Goal: Find specific page/section: Find specific page/section

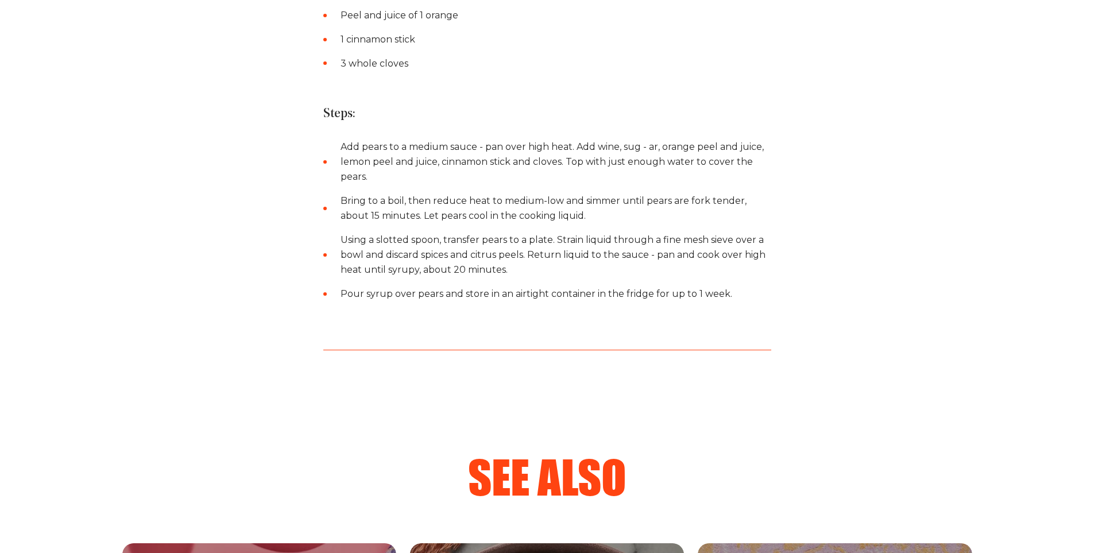
drag, startPoint x: 0, startPoint y: 0, endPoint x: 809, endPoint y: 227, distance: 840.2
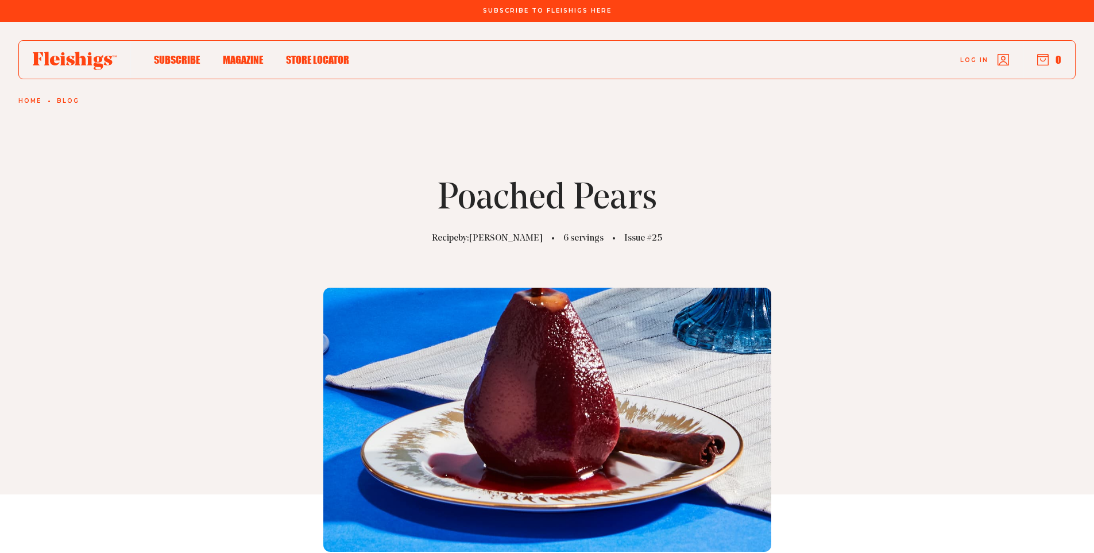
click at [323, 54] on span "Store locator" at bounding box center [317, 47] width 63 height 13
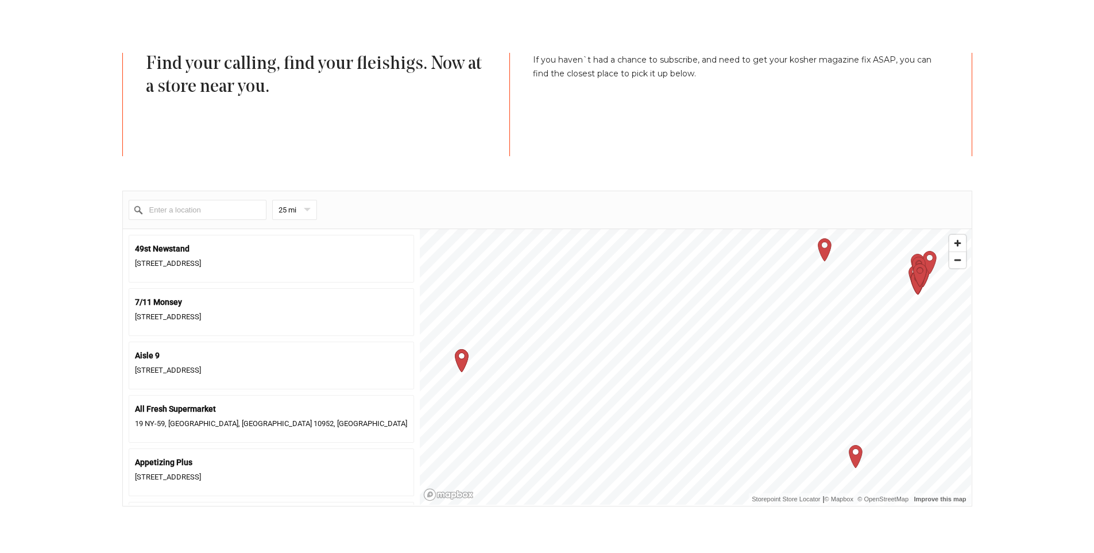
scroll to position [345, 0]
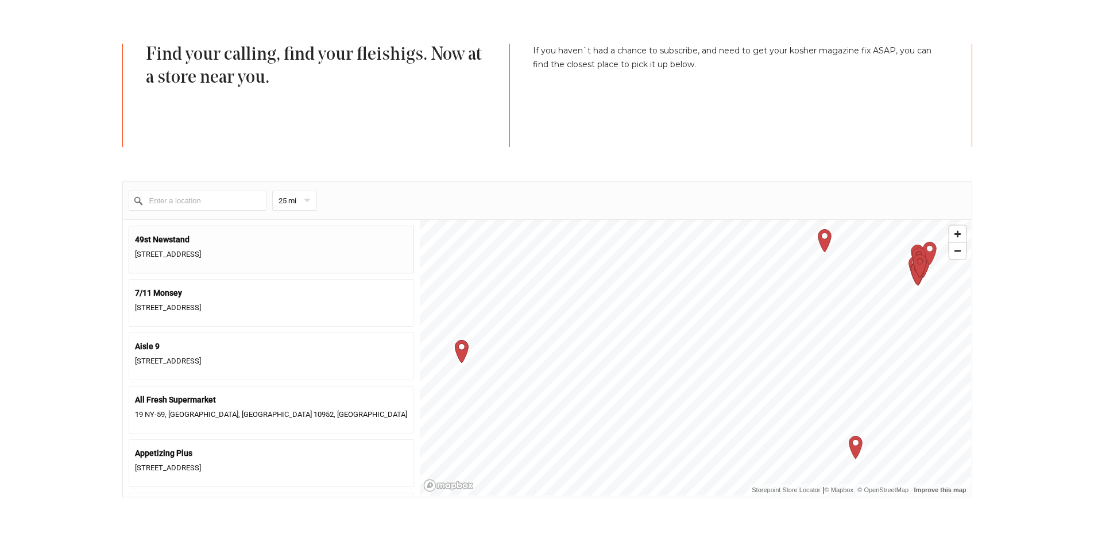
click at [285, 254] on div "[STREET_ADDRESS]" at bounding box center [271, 255] width 273 height 16
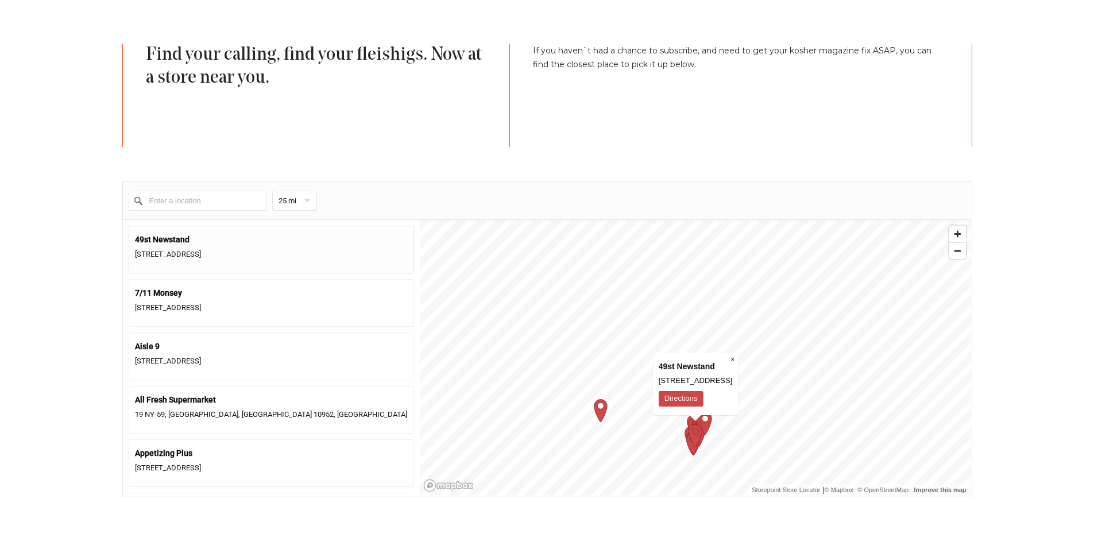
drag, startPoint x: 123, startPoint y: 255, endPoint x: 297, endPoint y: 254, distance: 174.0
copy div "[STREET_ADDRESS]"
drag, startPoint x: 104, startPoint y: 244, endPoint x: 272, endPoint y: 233, distance: 168.0
click at [272, 233] on section "Find your calling, find your fleishigs. Now at a store near you. If you haven`t…" at bounding box center [547, 271] width 919 height 454
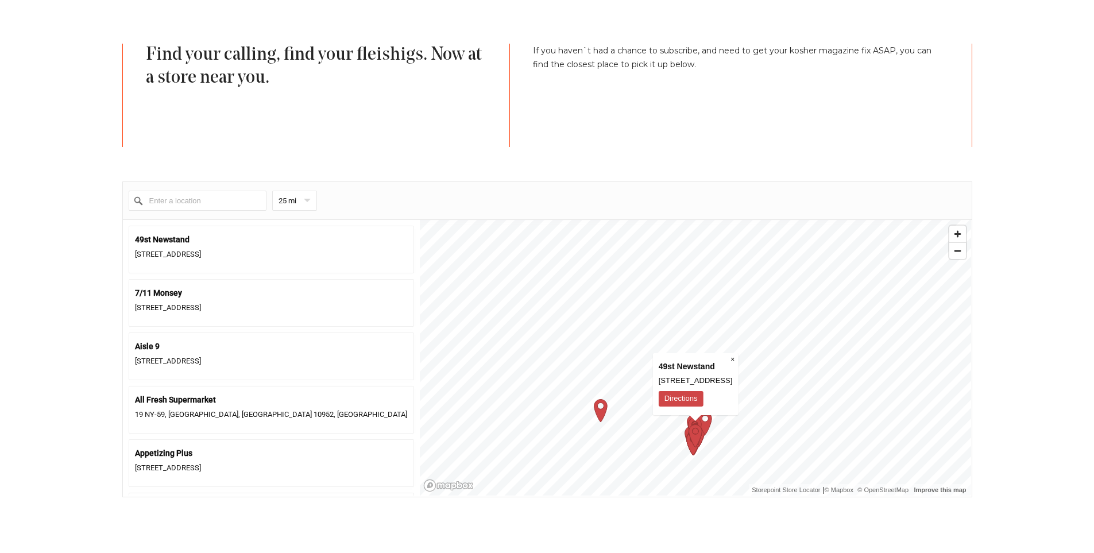
click at [88, 246] on section "Find your calling, find your fleishigs. Now at a store near you. If you haven`t…" at bounding box center [547, 271] width 919 height 454
click at [104, 240] on section "Find your calling, find your fleishigs. Now at a store near you. If you haven`t…" at bounding box center [547, 271] width 919 height 454
click at [108, 292] on section "Find your calling, find your fleishigs. Now at a store near you. If you haven`t…" at bounding box center [547, 271] width 919 height 454
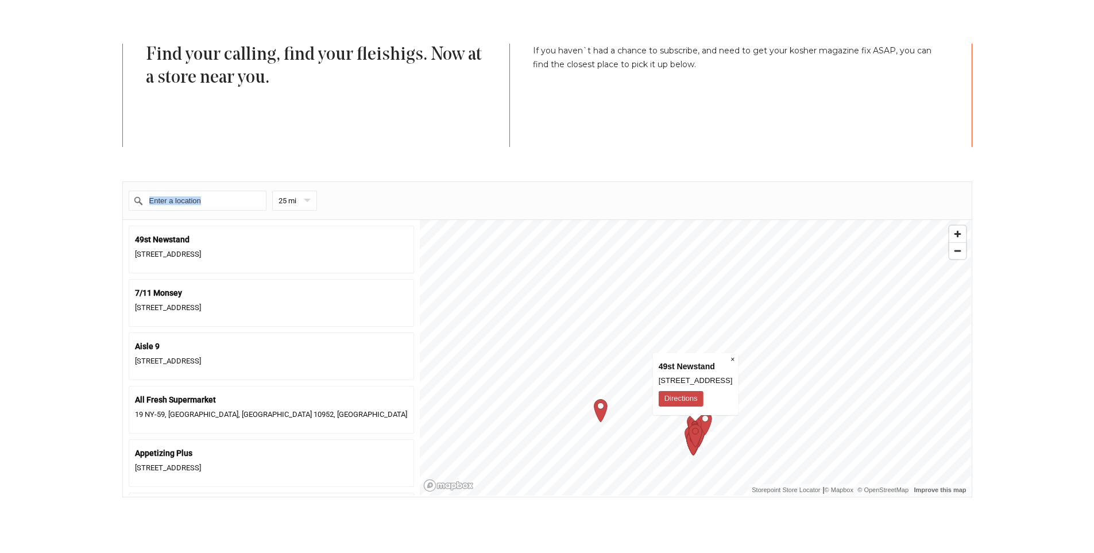
click at [108, 292] on section "Find your calling, find your fleishigs. Now at a store near you. If you haven`t…" at bounding box center [547, 271] width 919 height 454
click at [133, 299] on div "[STREET_ADDRESS]" at bounding box center [271, 303] width 285 height 48
drag, startPoint x: 215, startPoint y: 290, endPoint x: 126, endPoint y: 295, distance: 89.1
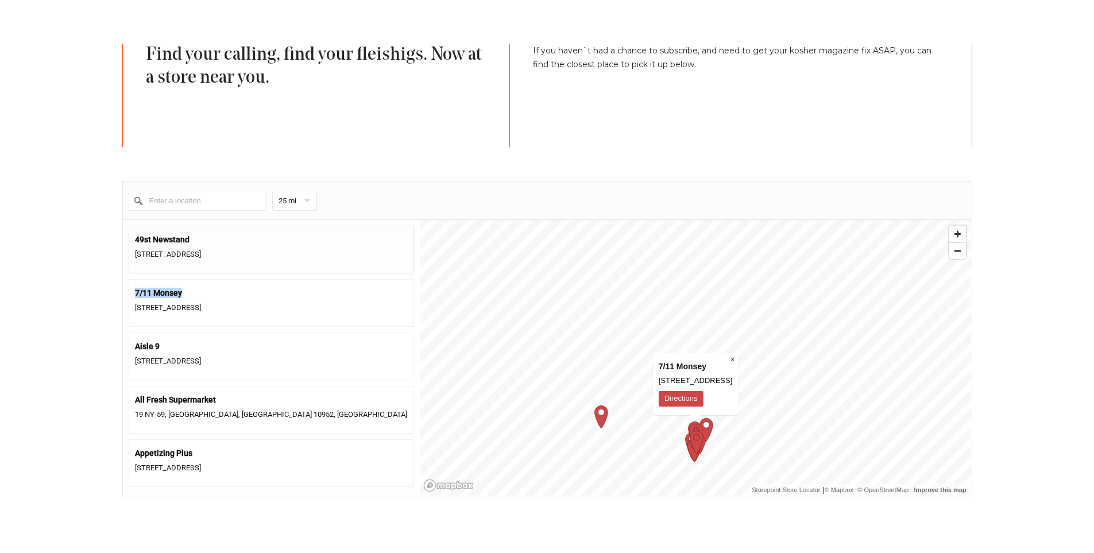
copy div "7/11 Monsey"
click at [4, 308] on main "Subscribe To Fleishigs Here Subscribe Magazine Store locator Log in 0 Home Stor…" at bounding box center [547, 480] width 1094 height 1650
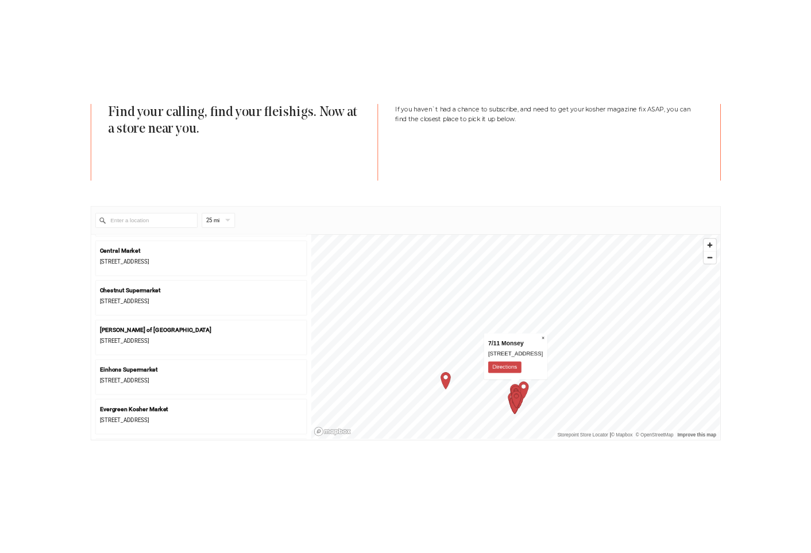
scroll to position [919, 0]
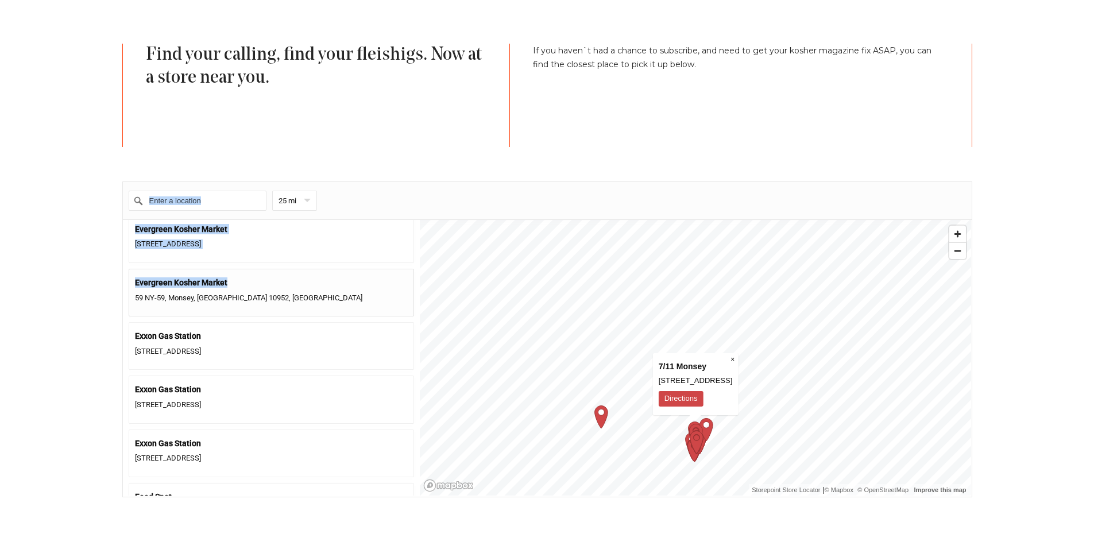
drag, startPoint x: 163, startPoint y: 276, endPoint x: 234, endPoint y: 276, distance: 70.6
click at [234, 276] on main "Subscribe To Fleishigs Here Subscribe Magazine Store locator Log in 0 Home Stor…" at bounding box center [547, 480] width 1094 height 1650
copy div "25 mi 5 10 25 50 100 49st Newstand [STREET_ADDRESS] 7/11 [GEOGRAPHIC_DATA][STRE…"
click at [24, 290] on main "Subscribe To Fleishigs Here Subscribe Magazine Store locator Log in 0 Home Stor…" at bounding box center [547, 480] width 1094 height 1650
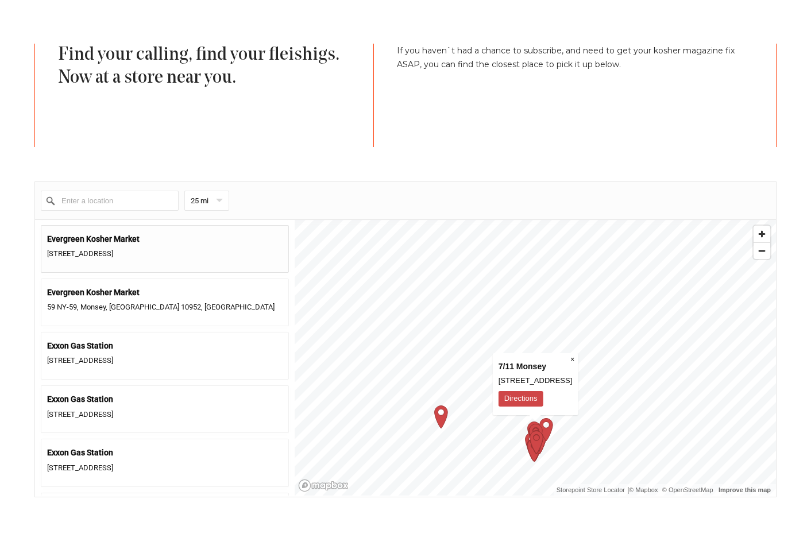
drag, startPoint x: 32, startPoint y: 244, endPoint x: 227, endPoint y: 249, distance: 195.8
click at [227, 249] on section "Find your calling, find your fleishigs. Now at a store near you. If you haven`t…" at bounding box center [405, 271] width 811 height 454
click at [0, 269] on section "Find your calling, find your fleishigs. Now at a store near you. If you haven`t…" at bounding box center [405, 271] width 811 height 454
click at [5, 270] on section "Find your calling, find your fleishigs. Now at a store near you. If you haven`t…" at bounding box center [405, 271] width 811 height 454
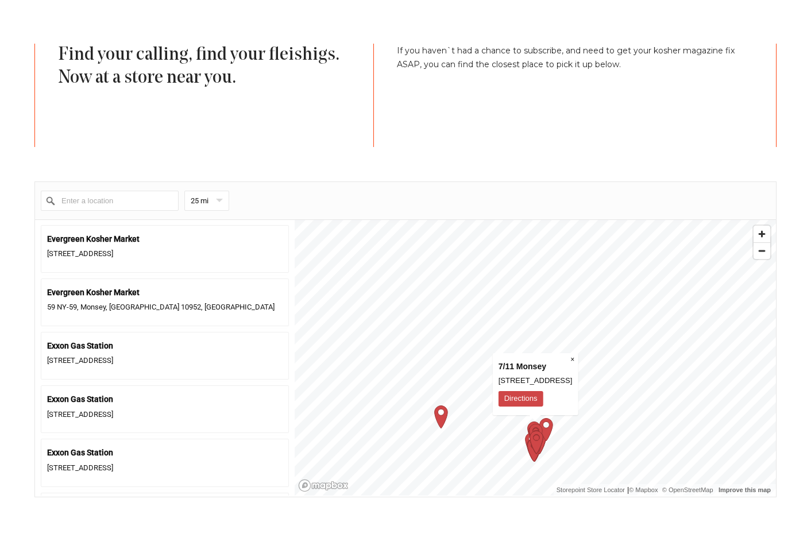
click at [19, 248] on section "Find your calling, find your fleishigs. Now at a store near you. If you haven`t…" at bounding box center [405, 271] width 811 height 454
